Goal: Information Seeking & Learning: Compare options

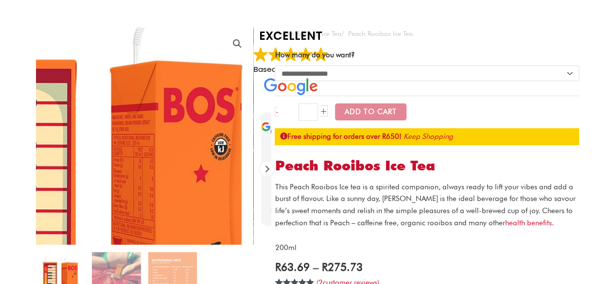
scroll to position [97, 0]
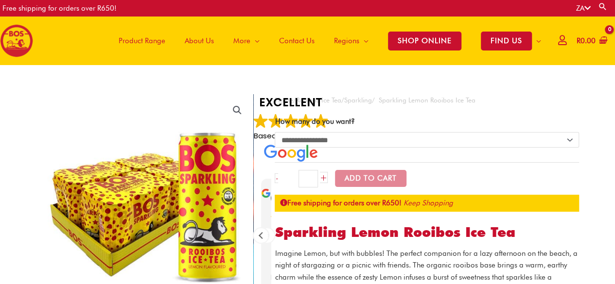
scroll to position [49, 0]
